Goal: Task Accomplishment & Management: Manage account settings

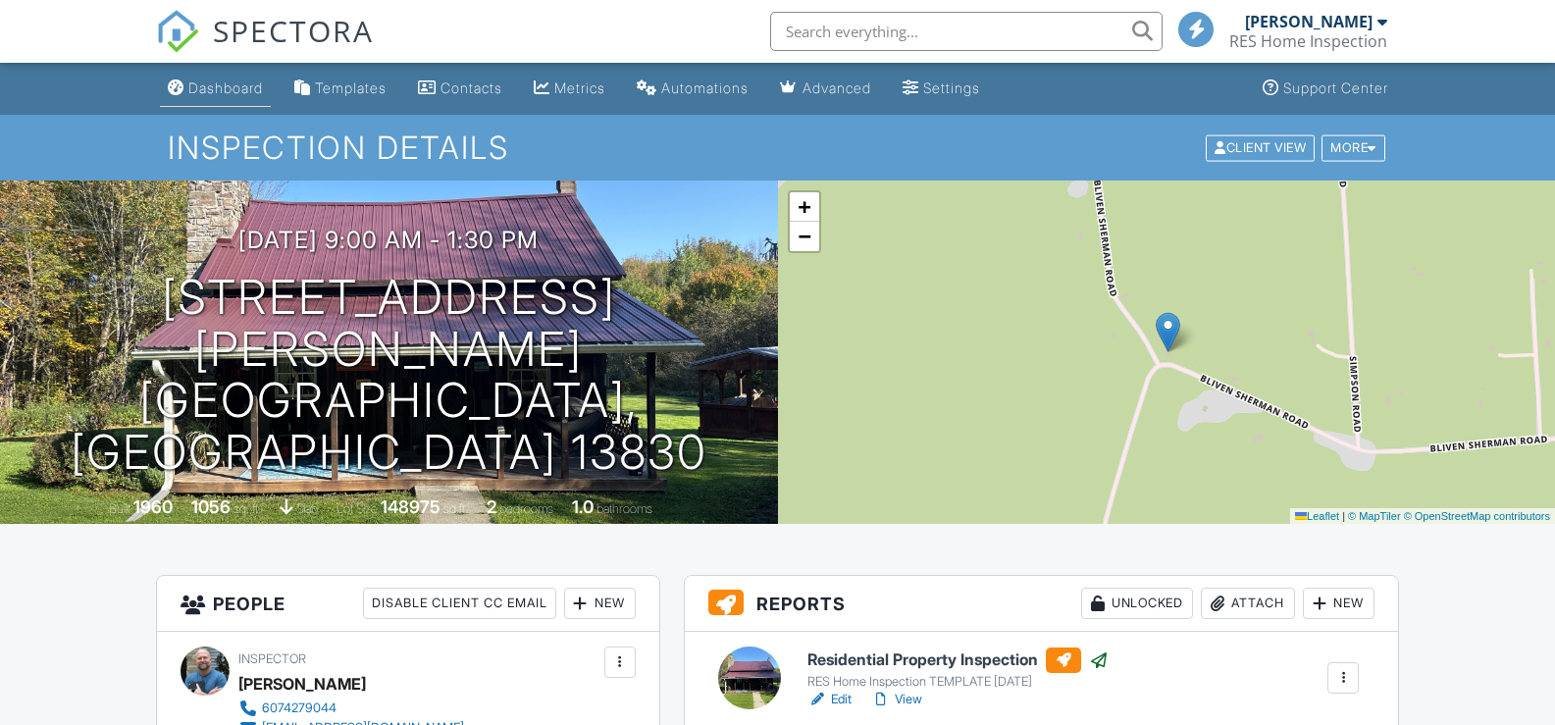
click at [202, 86] on div "Dashboard" at bounding box center [225, 87] width 75 height 17
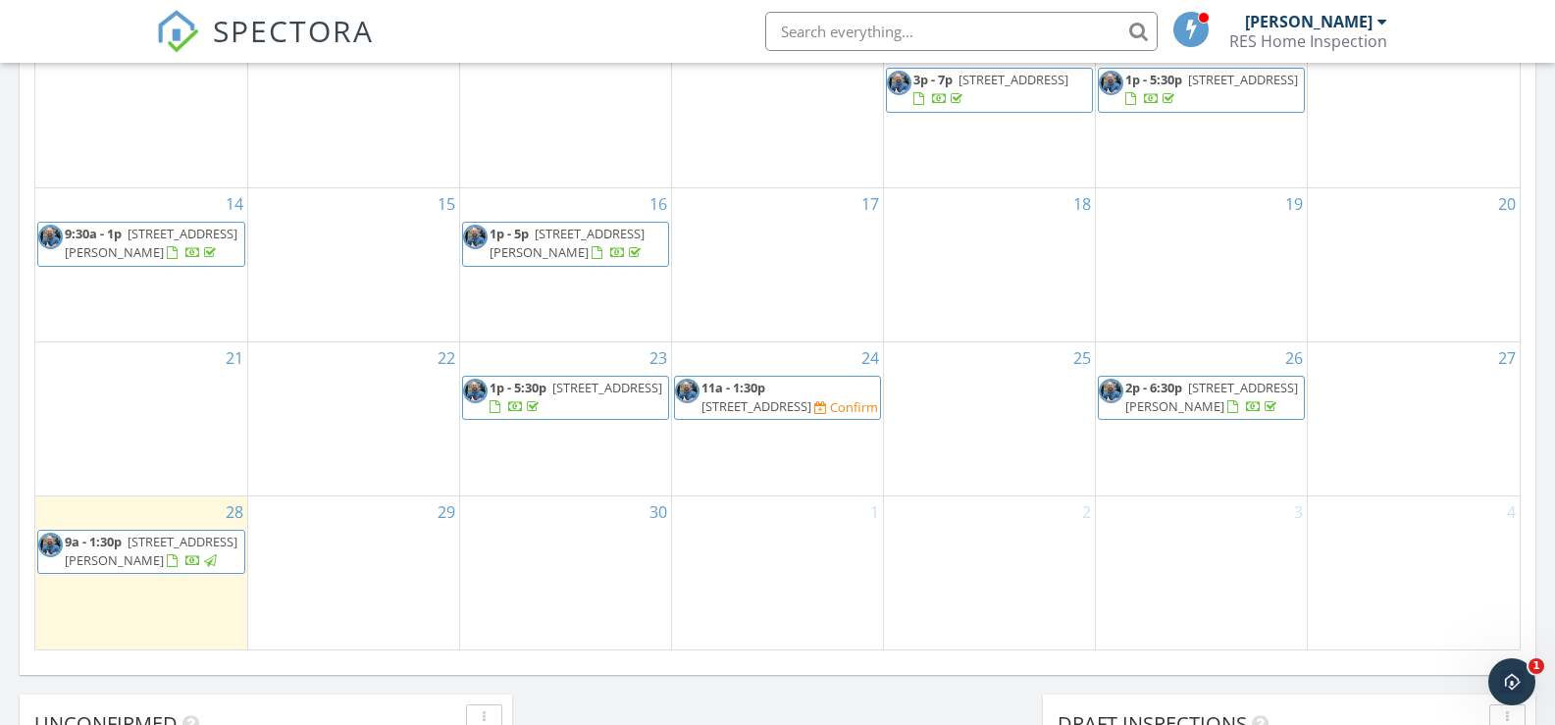
scroll to position [1079, 0]
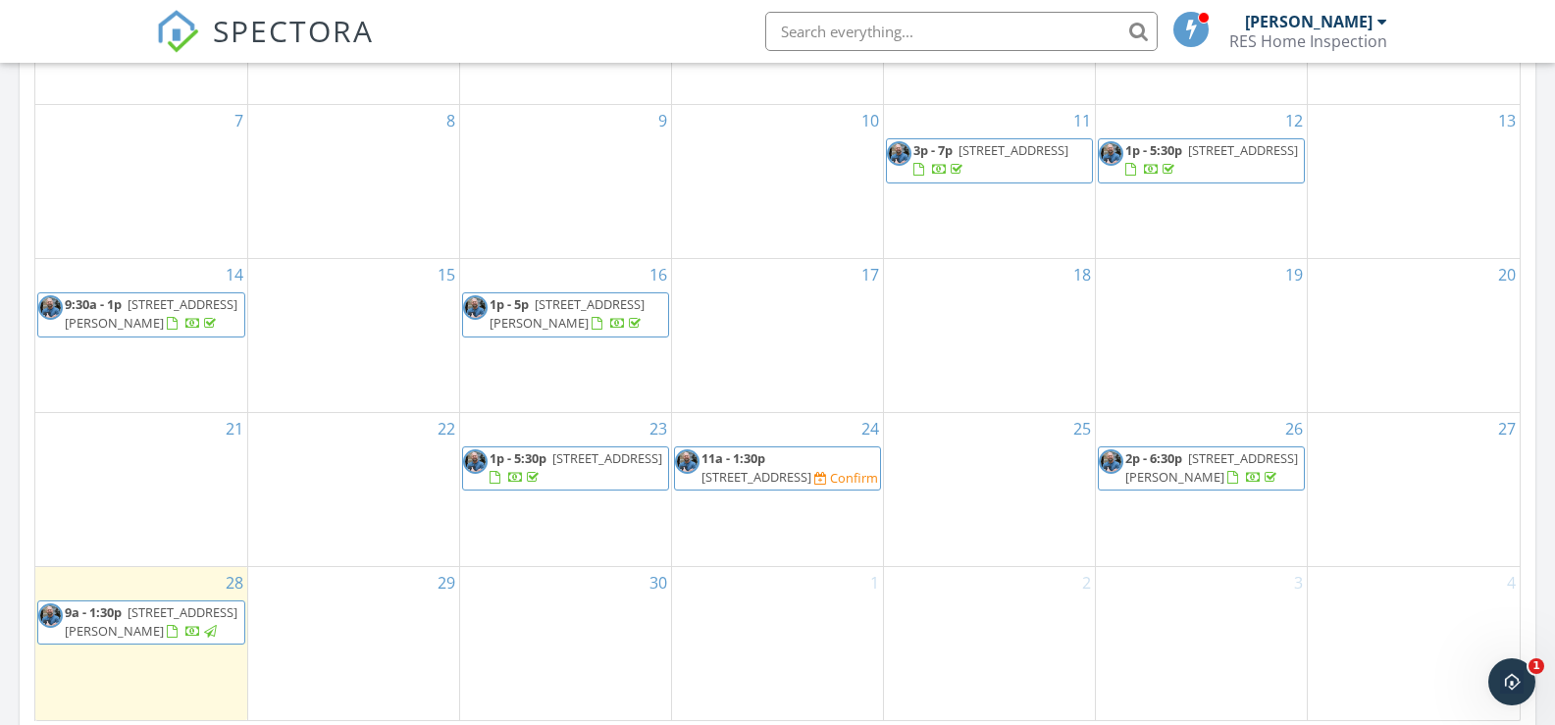
click at [842, 470] on div "Confirm" at bounding box center [854, 478] width 48 height 16
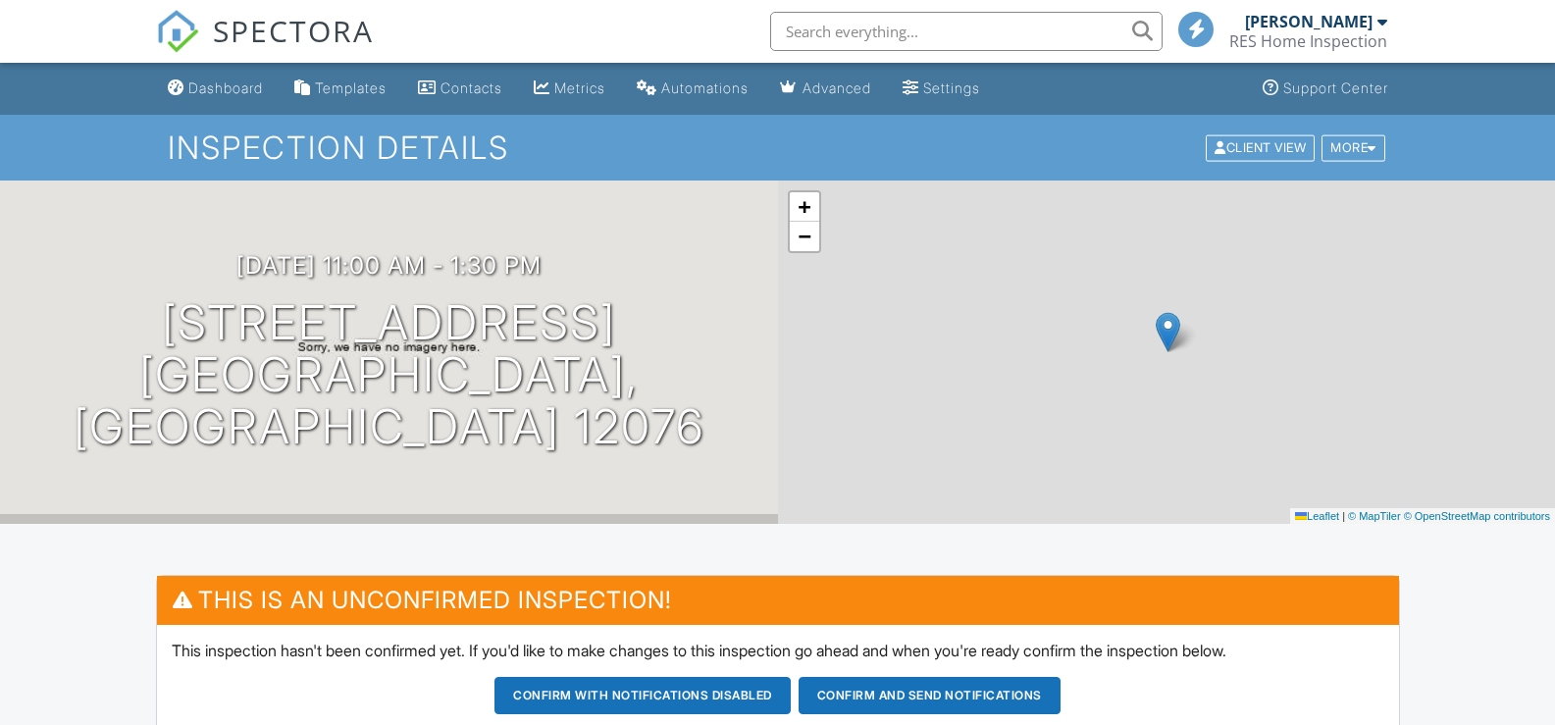
click at [1352, 146] on div "More" at bounding box center [1353, 147] width 64 height 26
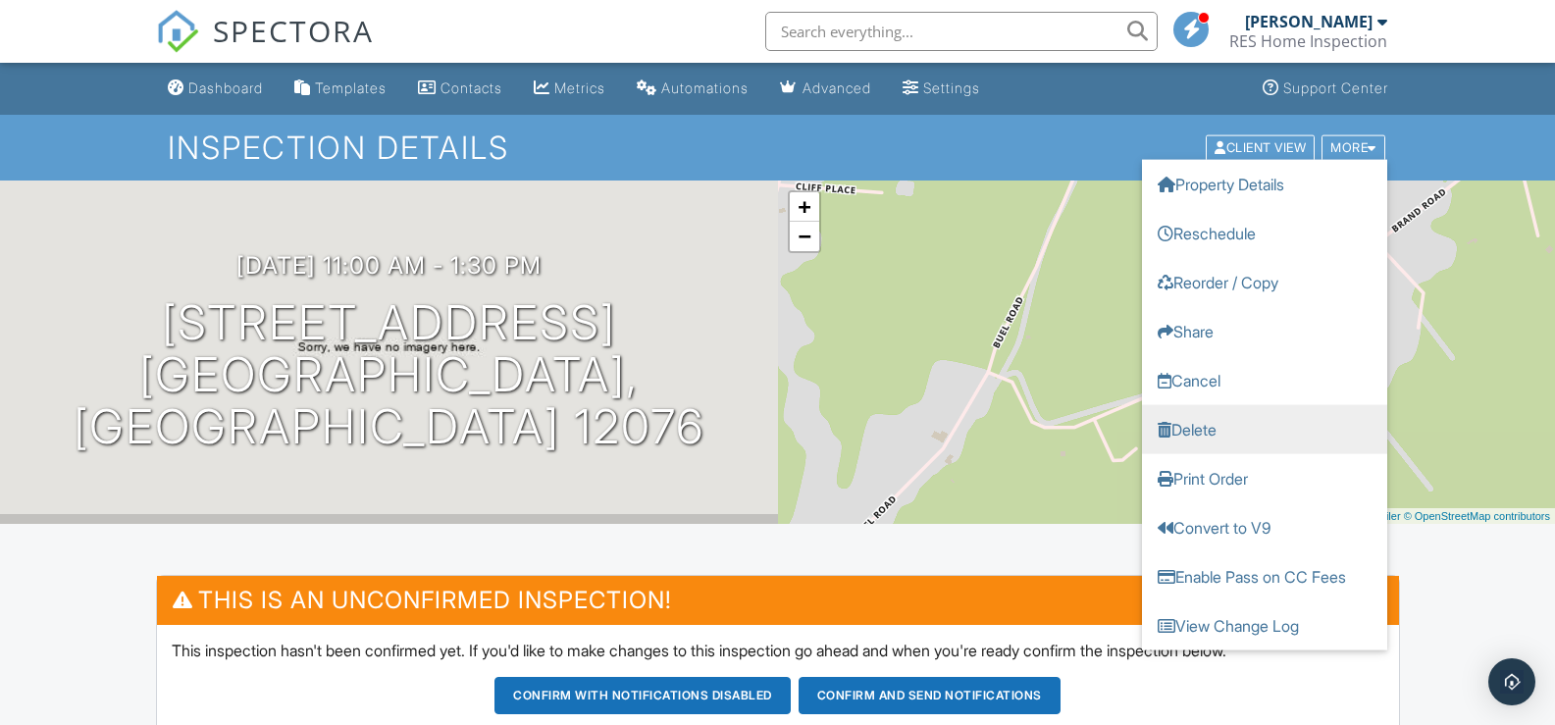
click at [1210, 428] on link "Delete" at bounding box center [1264, 428] width 245 height 49
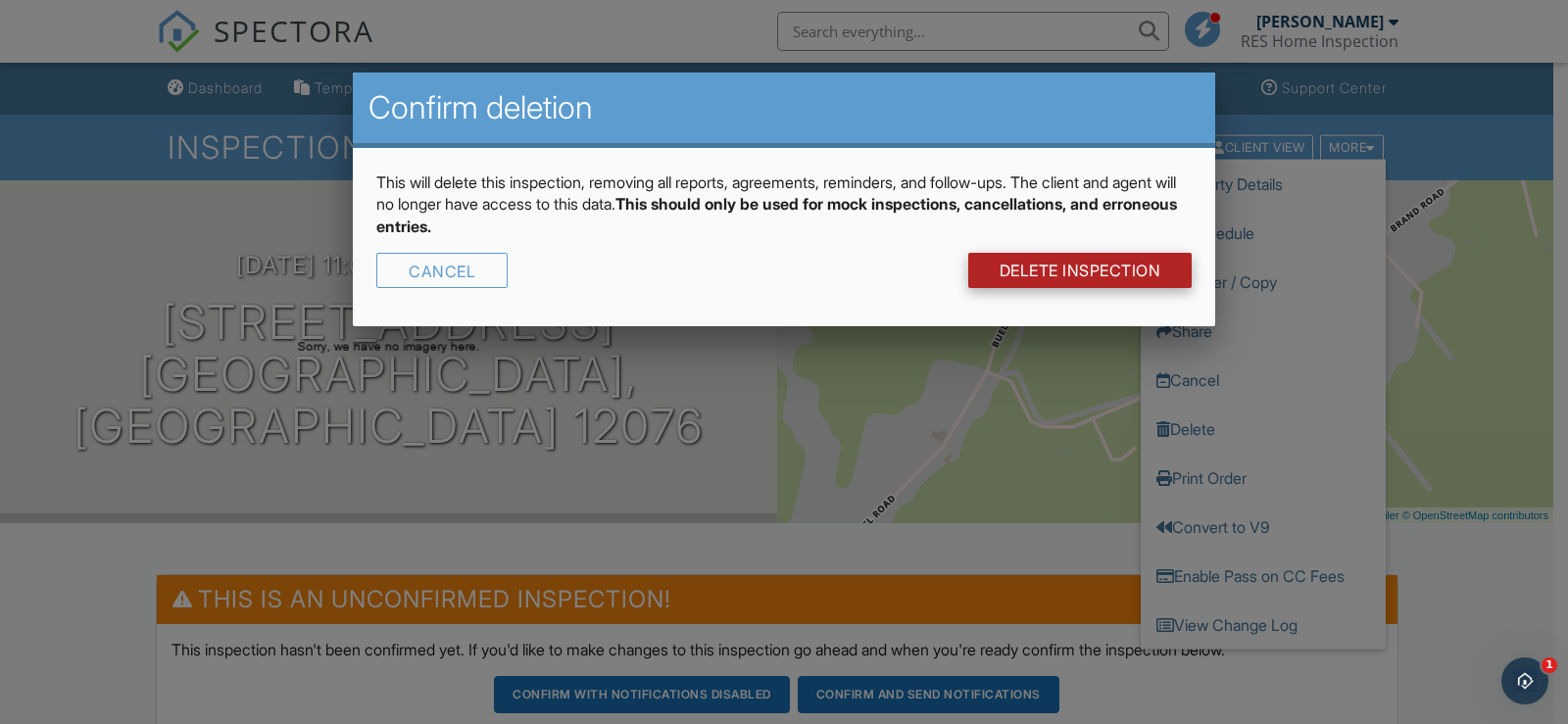
click at [1056, 270] on link "DELETE Inspection" at bounding box center [1080, 270] width 225 height 35
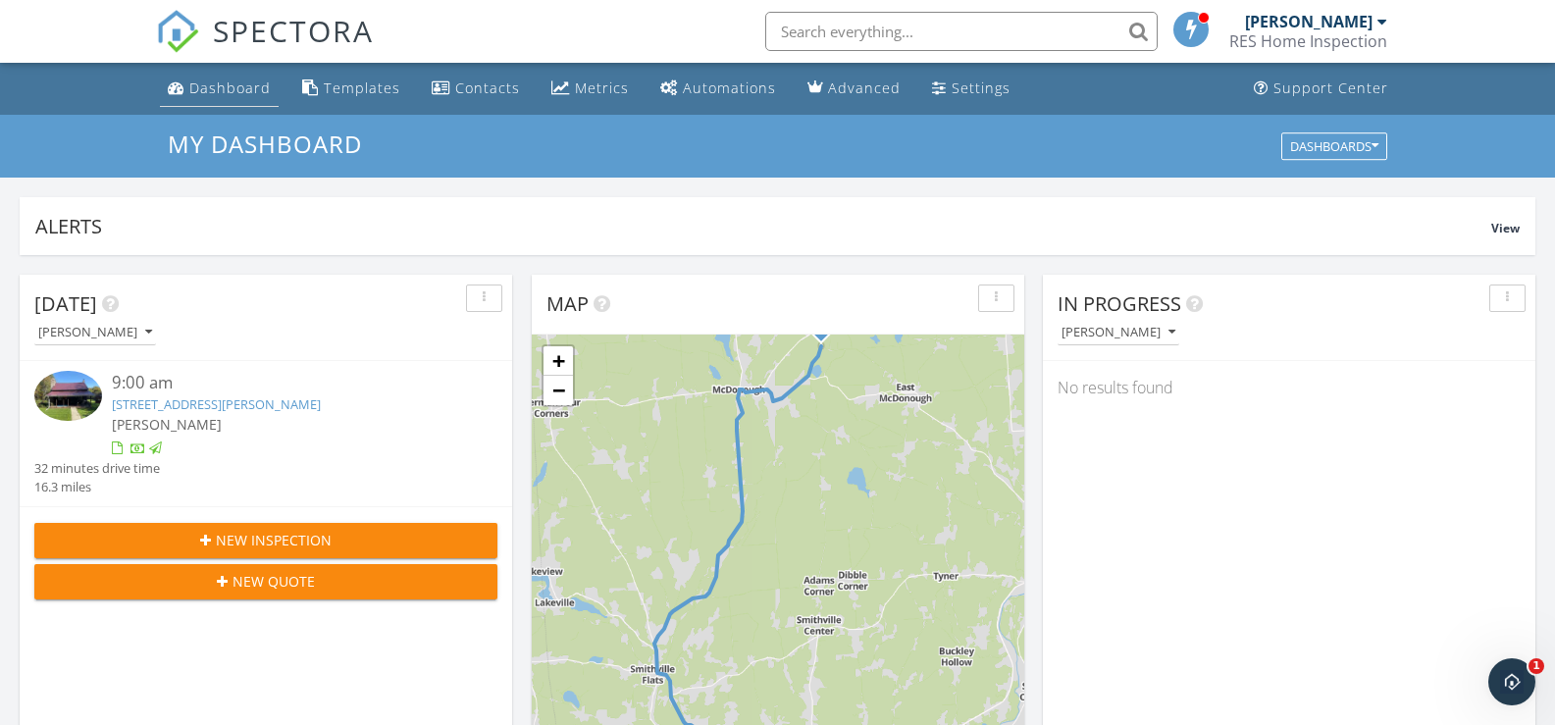
click at [215, 84] on div "Dashboard" at bounding box center [229, 87] width 81 height 19
click at [599, 87] on div "Metrics" at bounding box center [602, 87] width 54 height 19
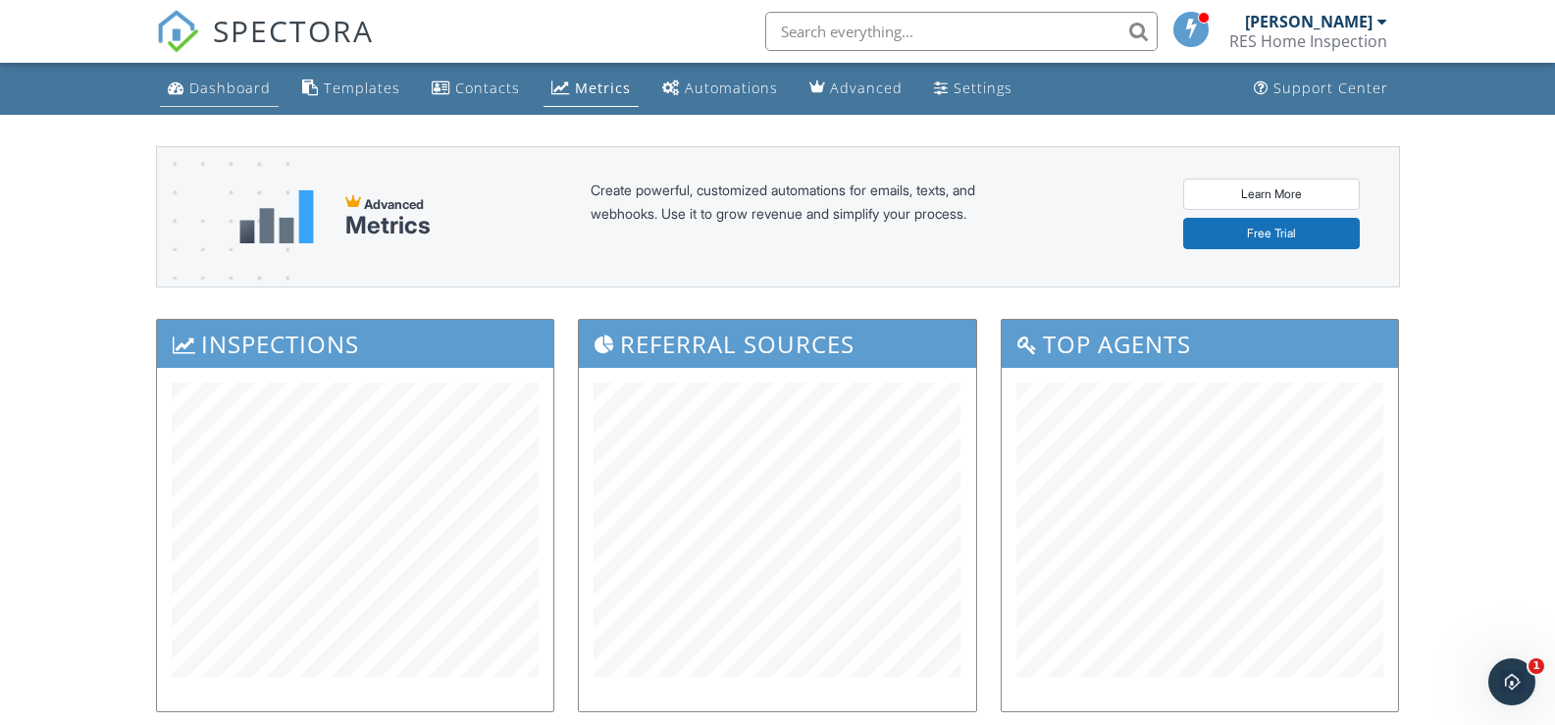
click at [235, 89] on div "Dashboard" at bounding box center [229, 87] width 81 height 19
